Goal: Task Accomplishment & Management: Use online tool/utility

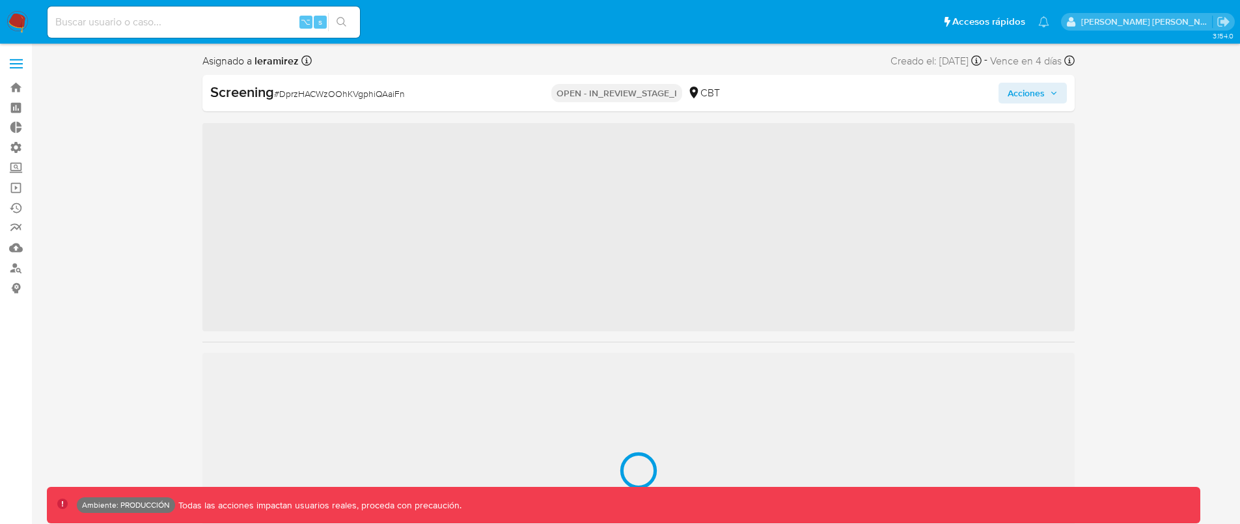
scroll to position [550, 0]
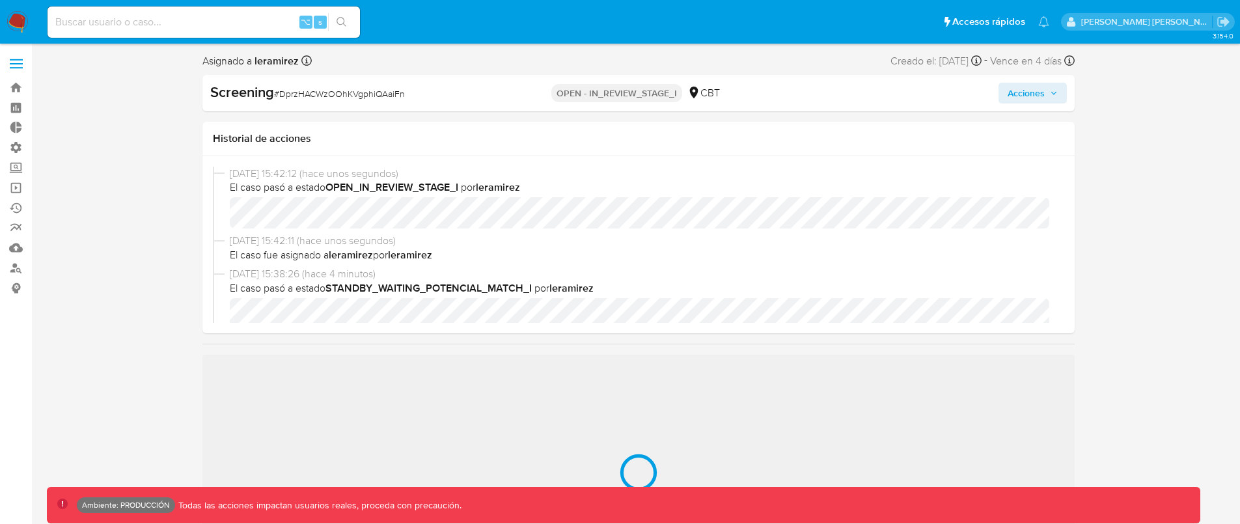
select select "10"
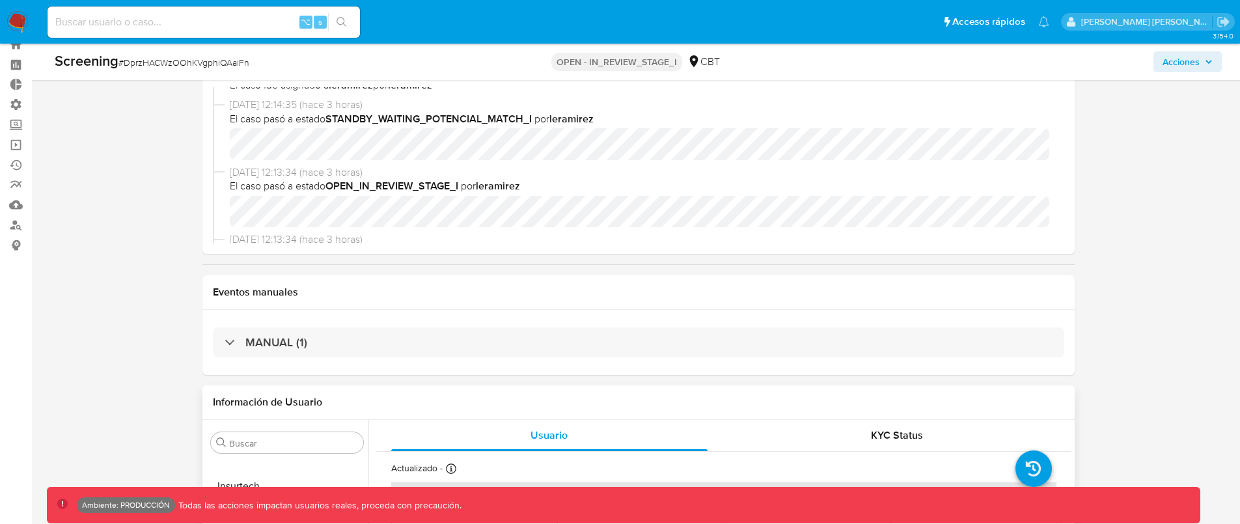
scroll to position [228, 0]
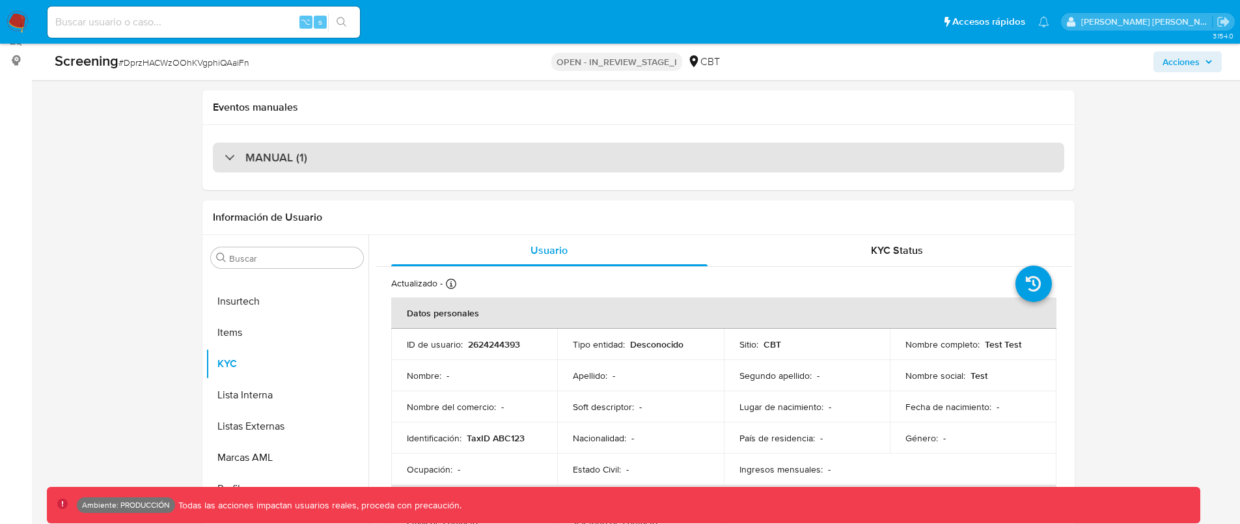
click at [601, 158] on div "MANUAL (1)" at bounding box center [638, 158] width 851 height 30
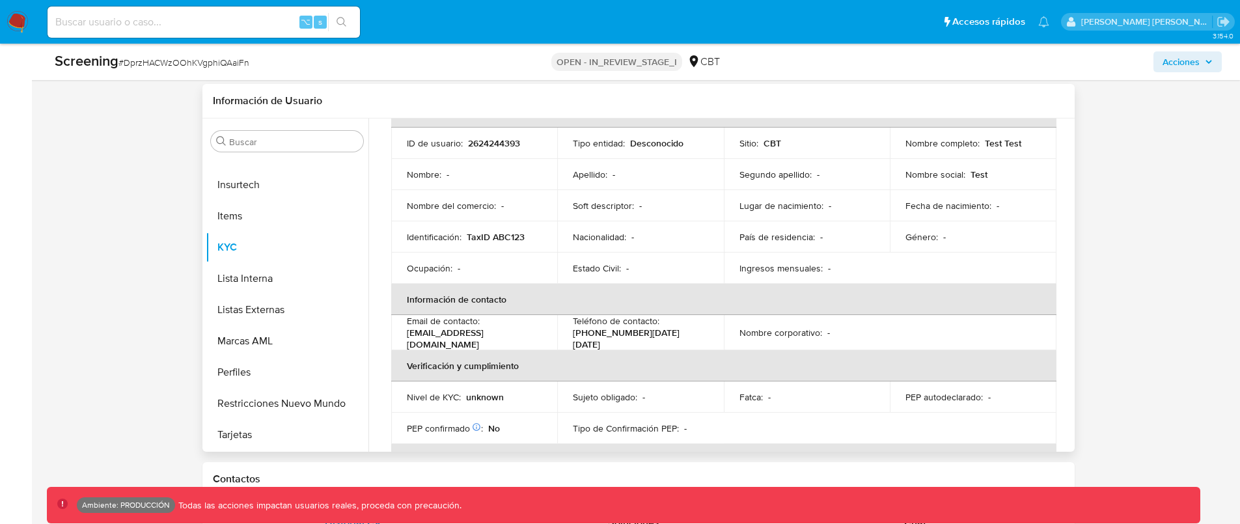
scroll to position [92, 0]
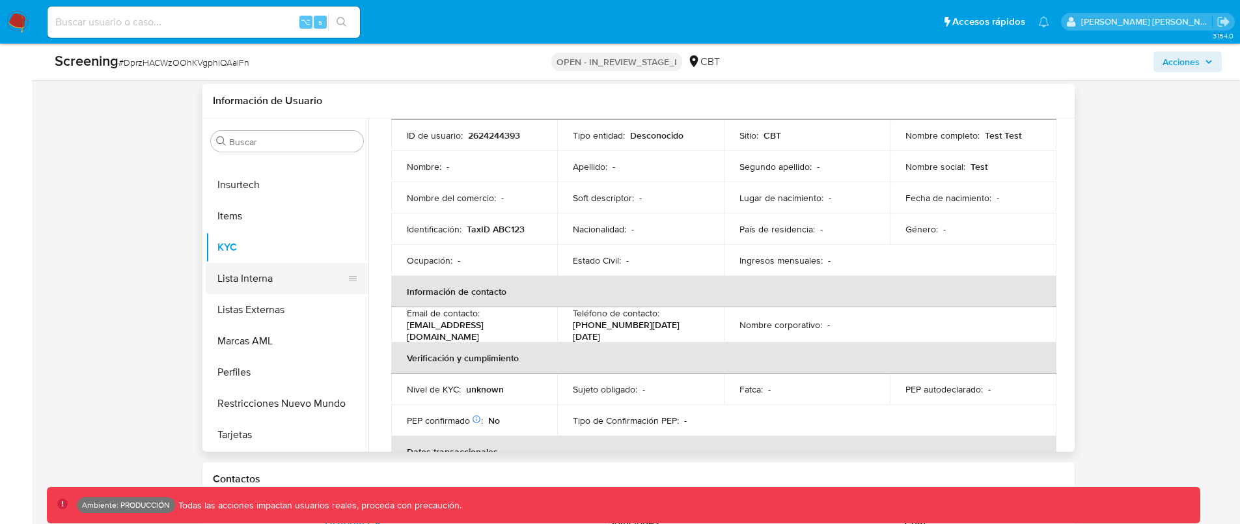
click at [254, 274] on button "Lista Interna" at bounding box center [282, 278] width 152 height 31
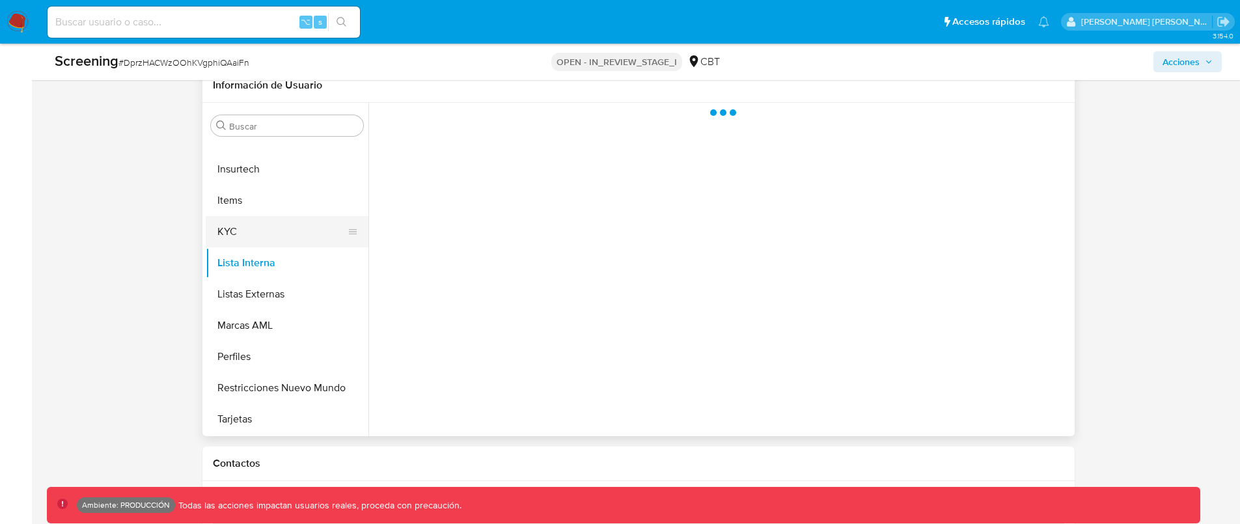
click at [271, 236] on button "KYC" at bounding box center [282, 231] width 152 height 31
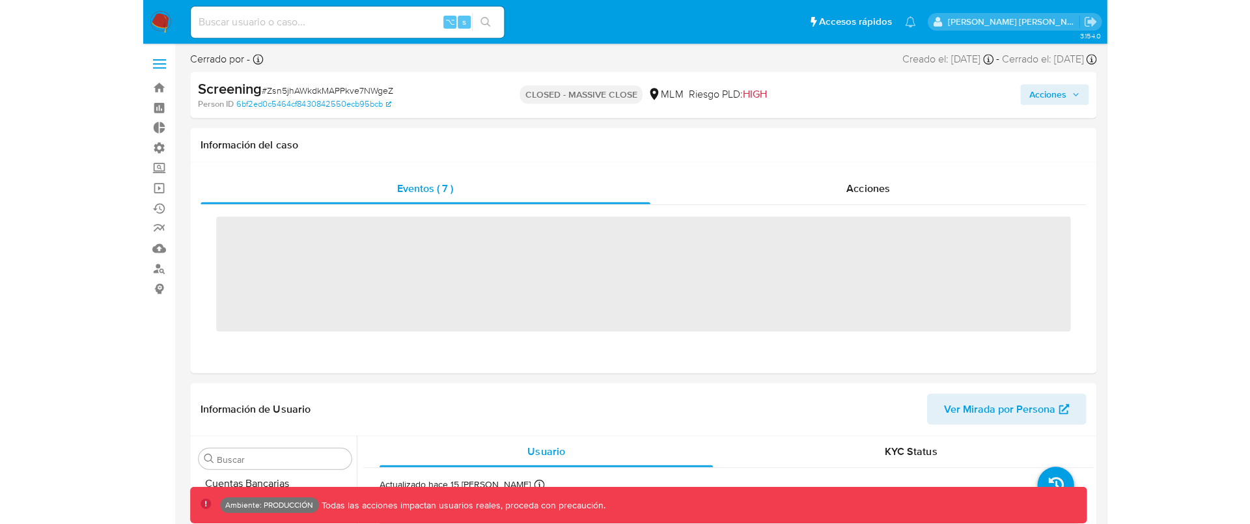
scroll to position [550, 0]
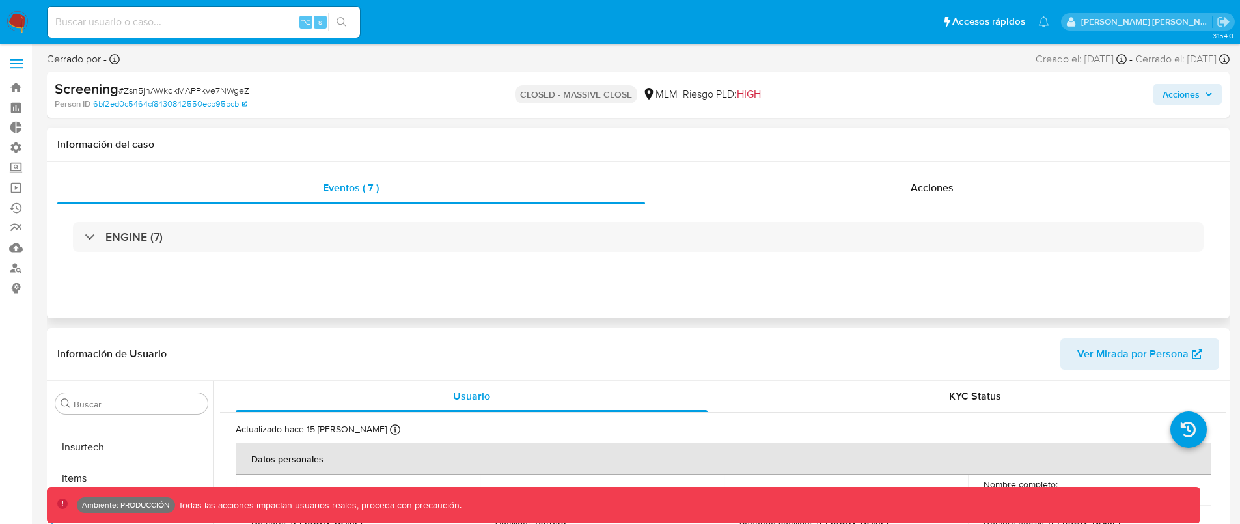
select select "10"
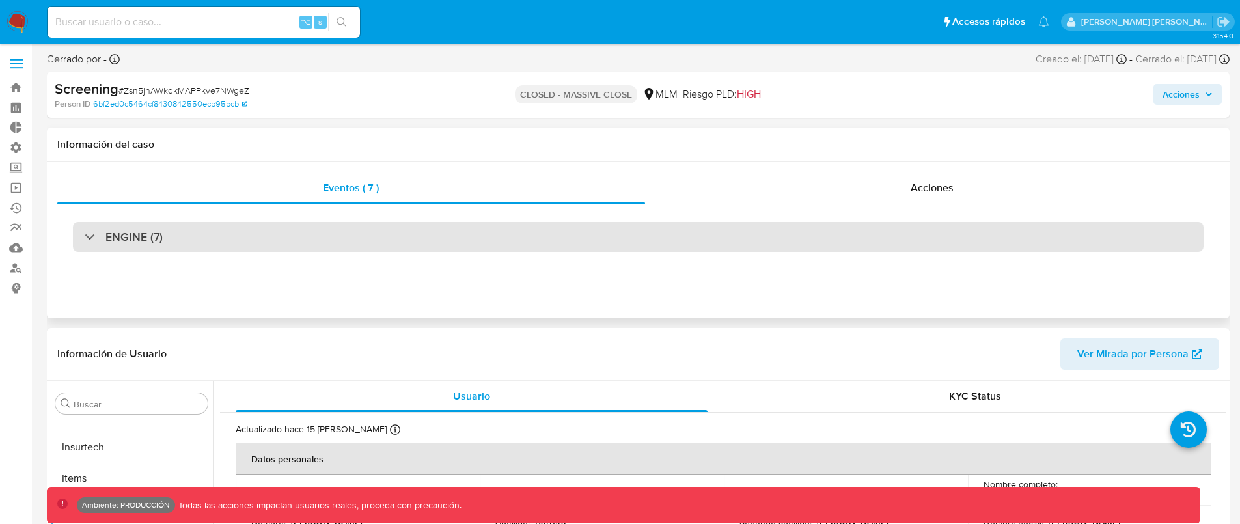
click at [315, 250] on div "ENGINE (7)" at bounding box center [638, 237] width 1131 height 30
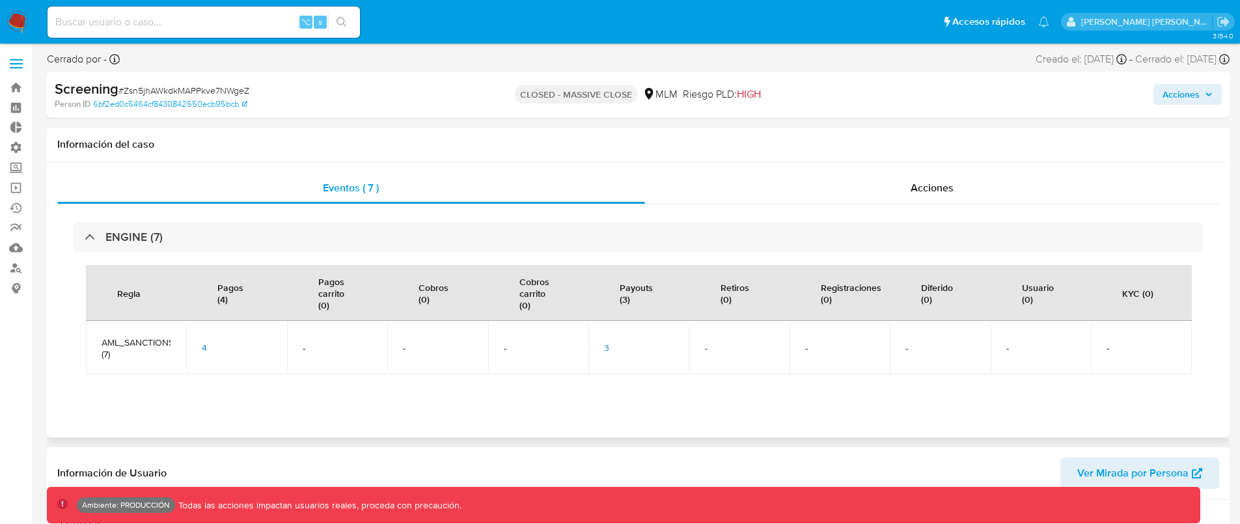
click at [607, 349] on span "3" at bounding box center [606, 347] width 5 height 13
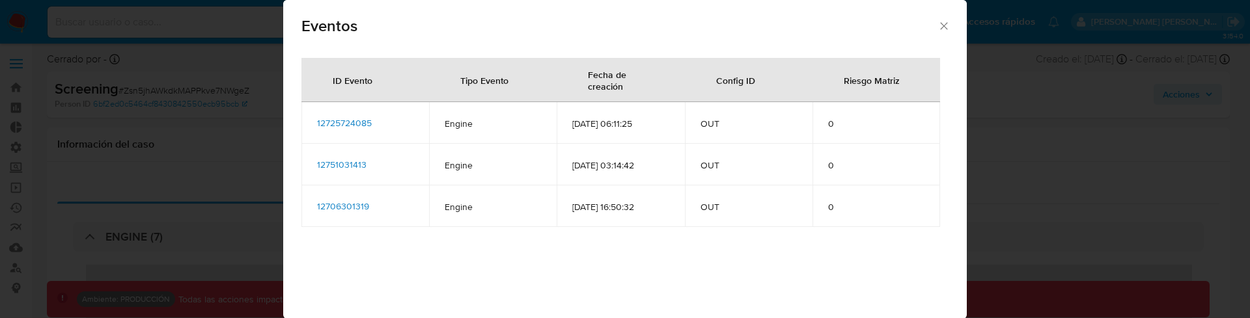
click at [363, 121] on span "12725724085" at bounding box center [344, 123] width 55 height 13
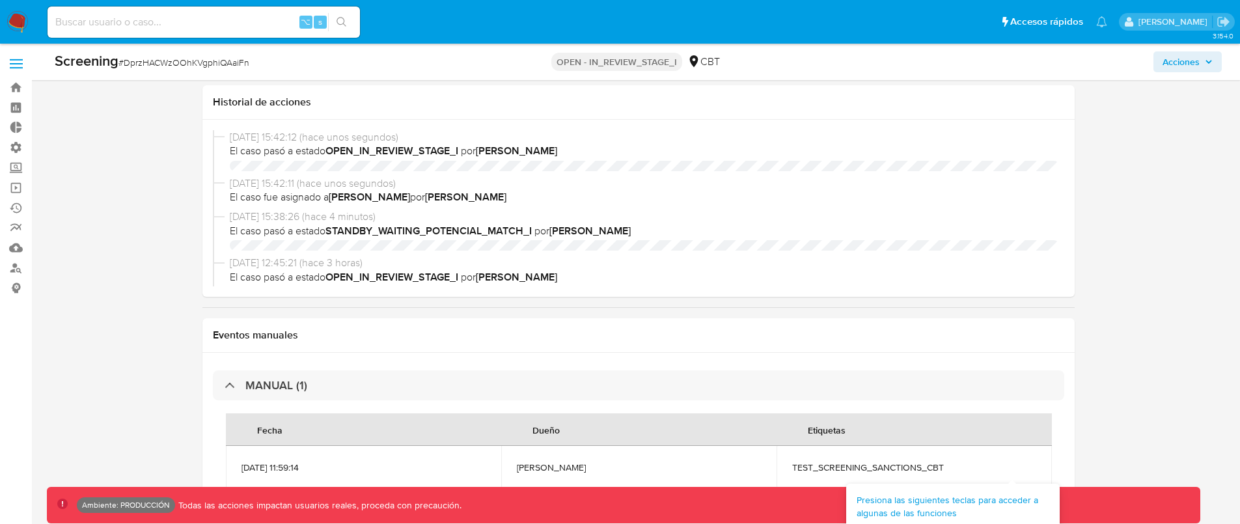
select select "10"
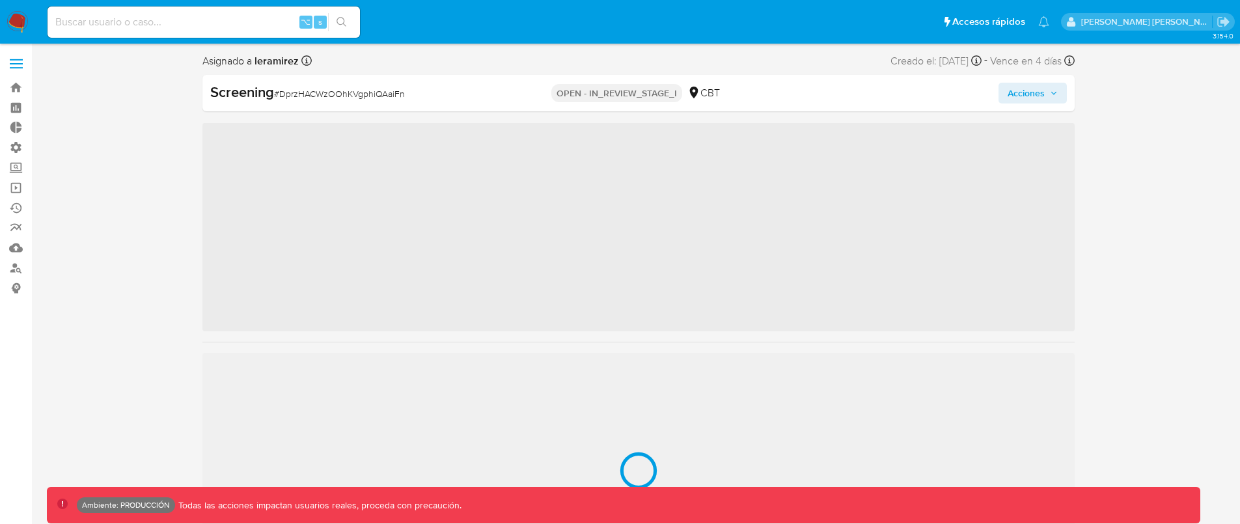
scroll to position [550, 0]
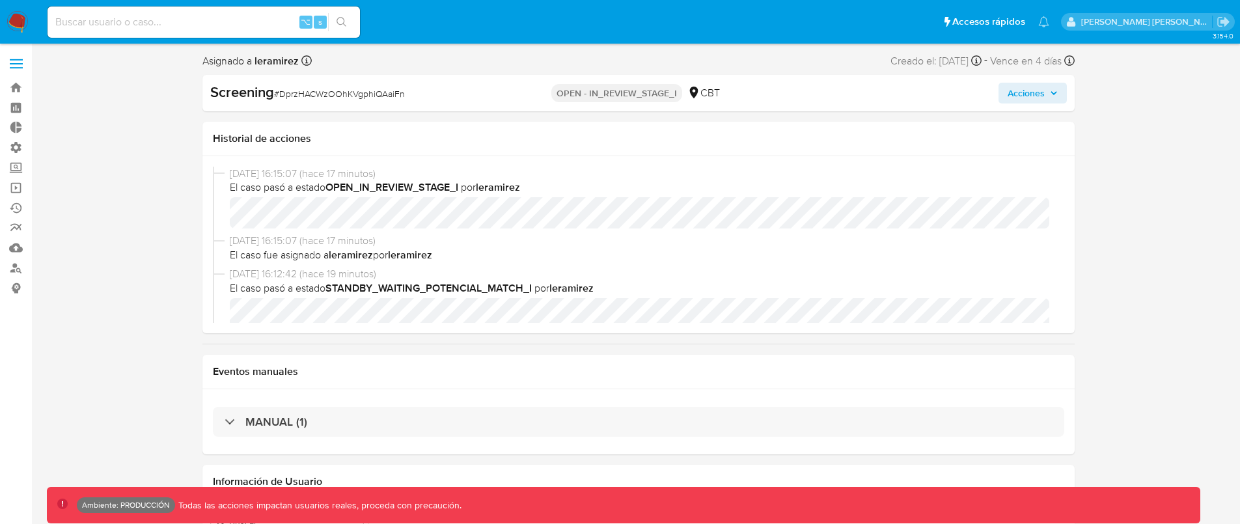
select select "10"
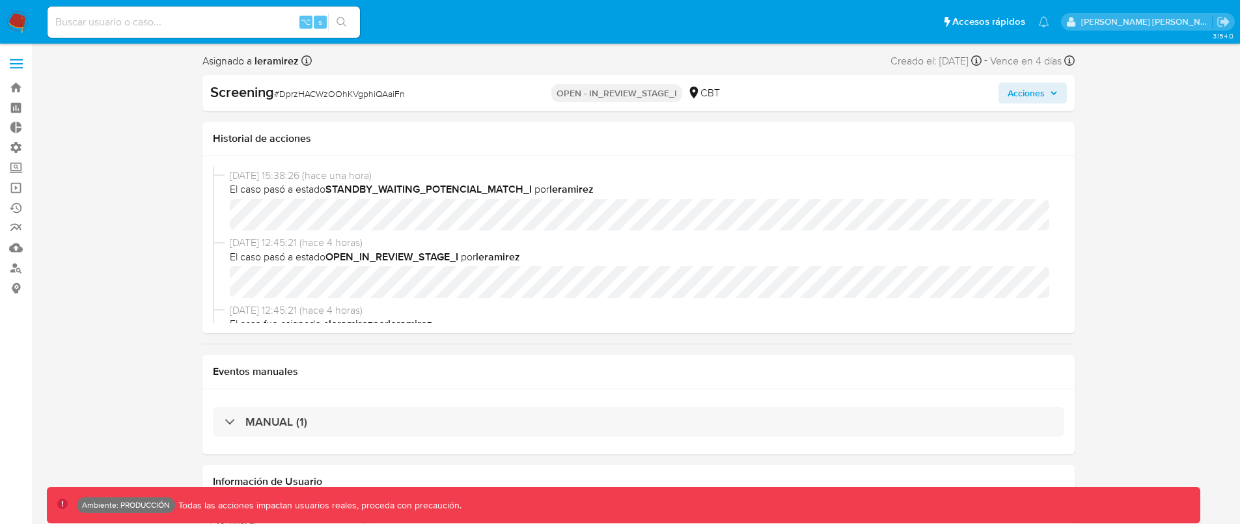
scroll to position [278, 0]
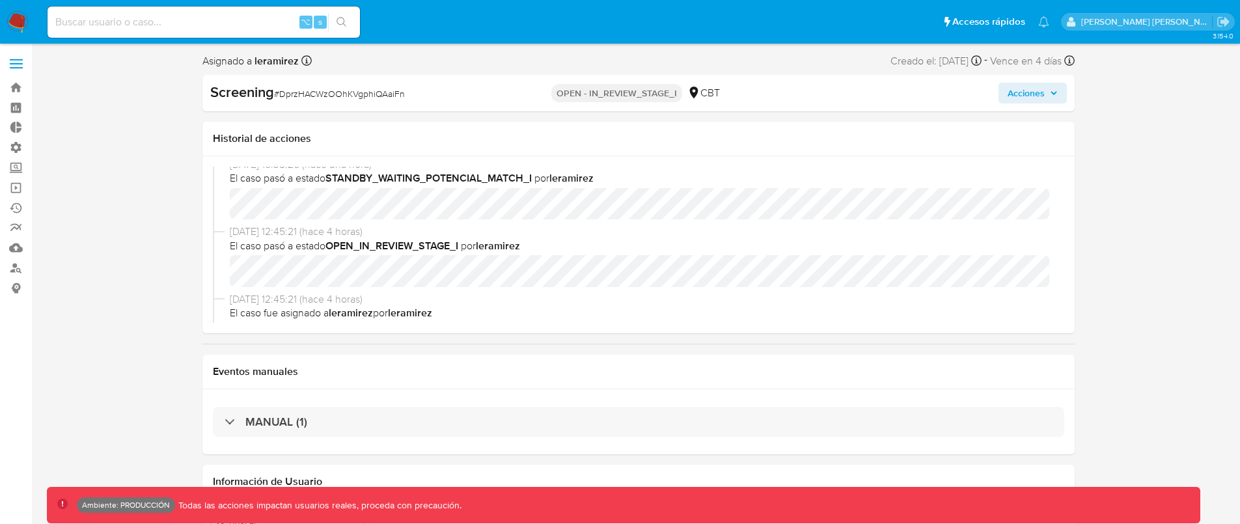
click at [1001, 94] on button "Acciones" at bounding box center [1032, 93] width 68 height 21
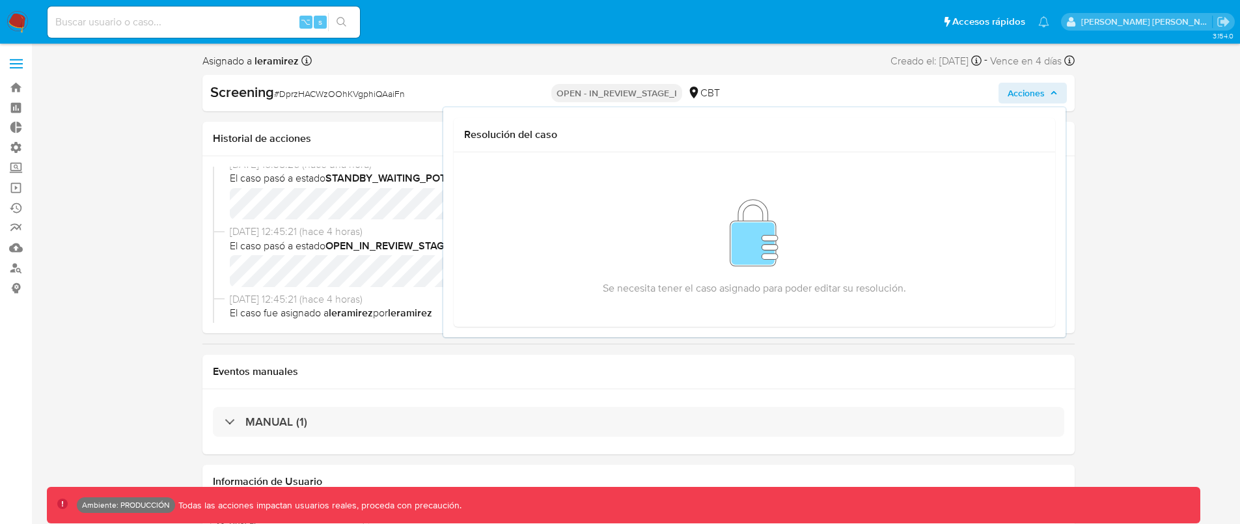
click at [1037, 92] on span "Acciones" at bounding box center [1026, 93] width 37 height 21
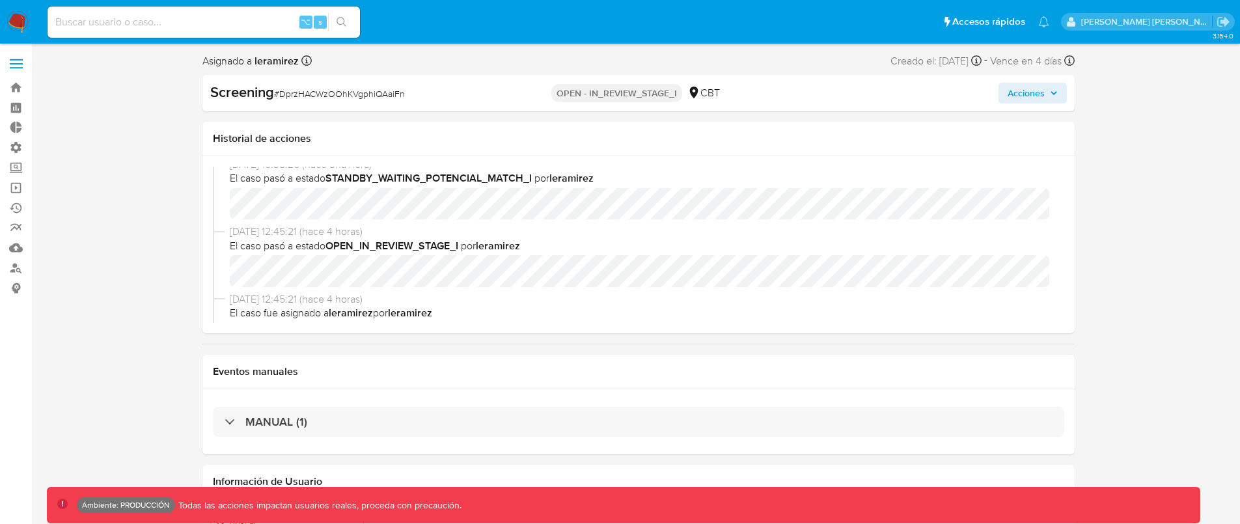
click at [1046, 92] on span "Acciones" at bounding box center [1033, 93] width 50 height 18
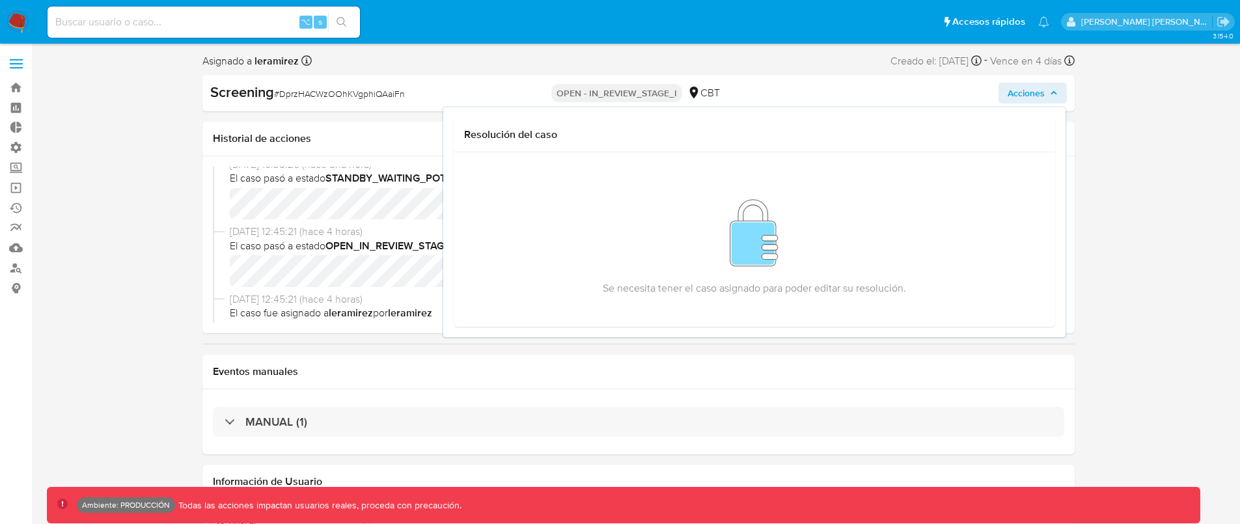
click at [1046, 92] on span "Acciones" at bounding box center [1033, 93] width 50 height 18
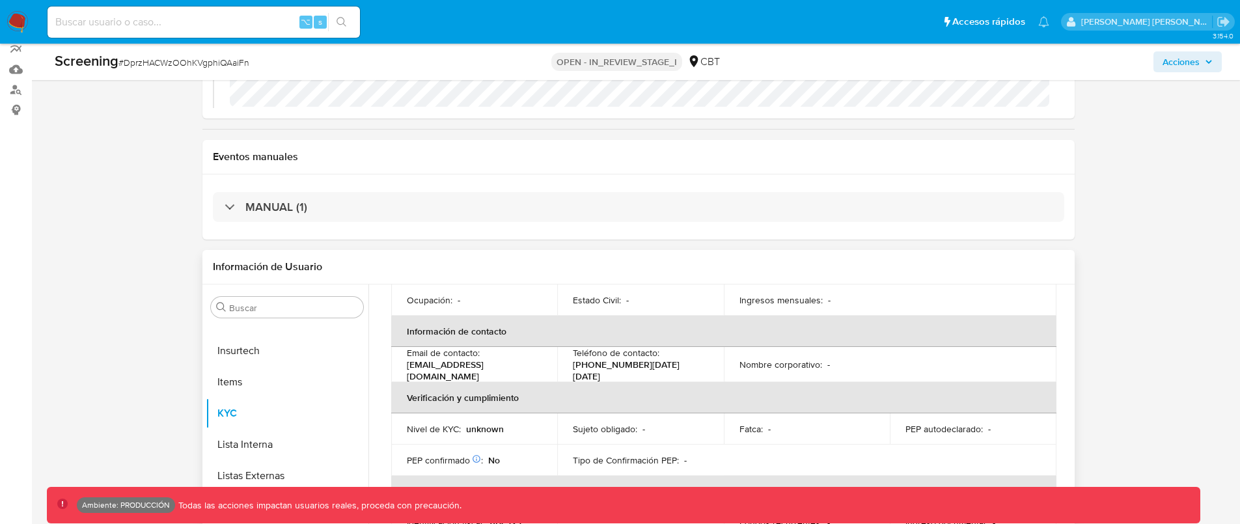
scroll to position [226, 0]
